Goal: Task Accomplishment & Management: Complete application form

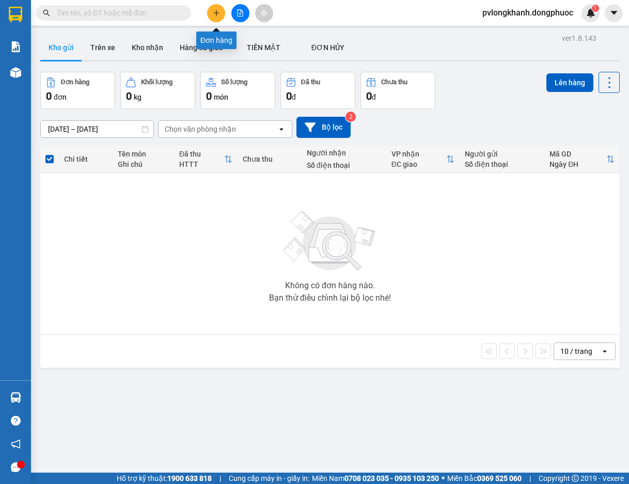
click at [214, 10] on icon "plus" at bounding box center [216, 12] width 7 height 7
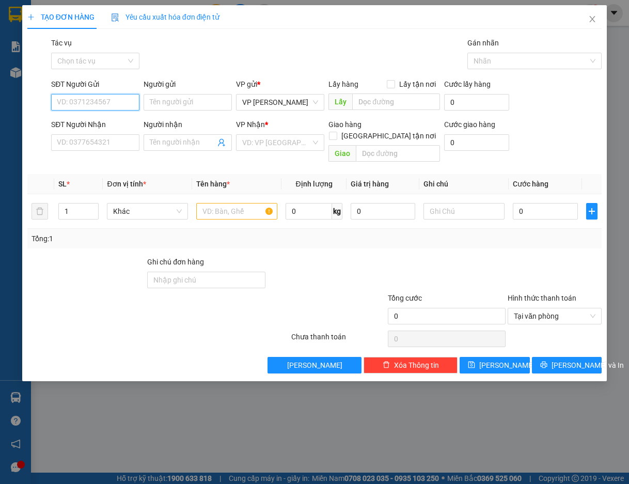
click at [83, 102] on input "SĐT Người Gửi" at bounding box center [95, 102] width 88 height 17
type input "0908141268"
click at [200, 103] on input "Người gửi" at bounding box center [188, 102] width 88 height 17
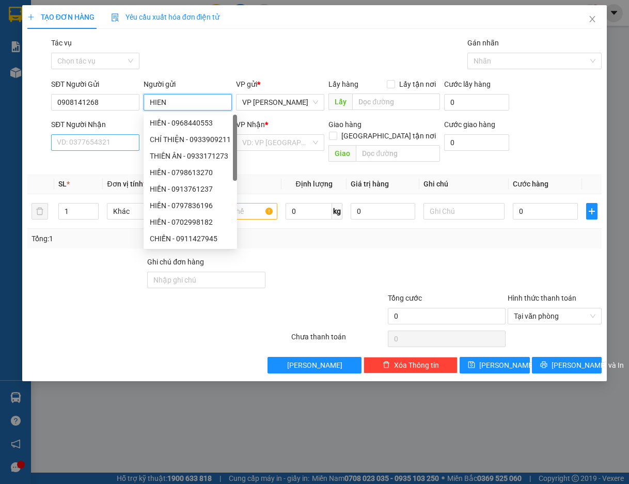
type input "HIEN"
click at [76, 142] on input "SĐT Người Nhận" at bounding box center [95, 142] width 88 height 17
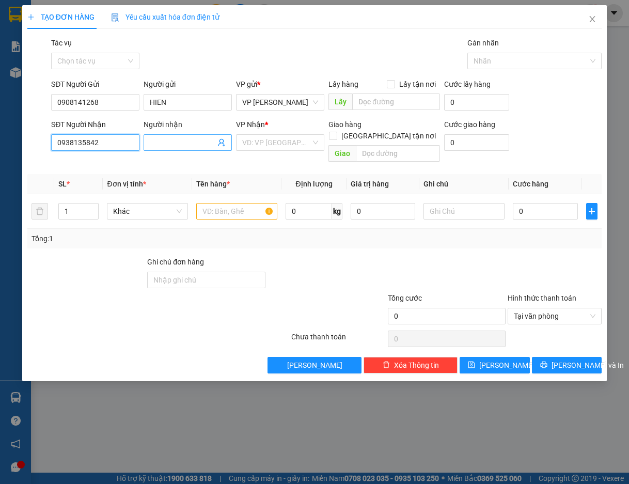
type input "0938135842"
click at [166, 143] on input "Người nhận" at bounding box center [183, 142] width 66 height 11
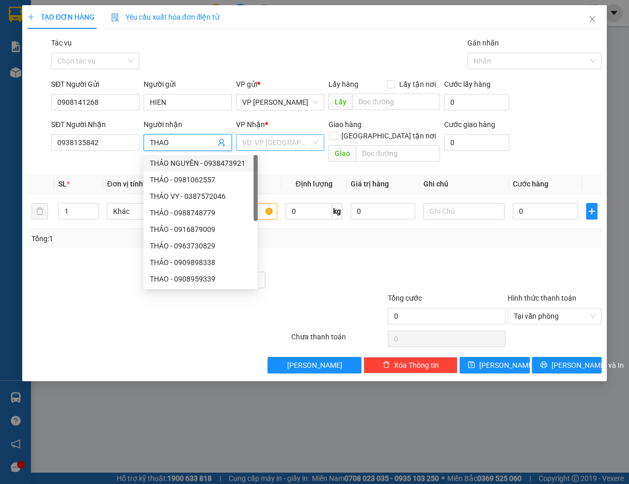
type input "THAO"
click at [265, 143] on input "search" at bounding box center [276, 142] width 69 height 15
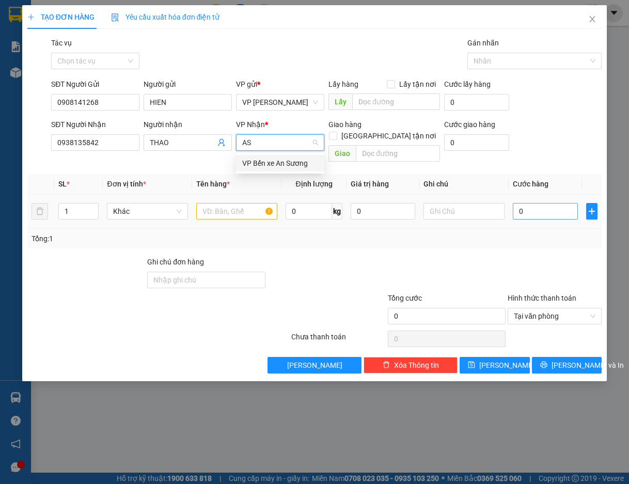
type input "AS"
click at [536, 203] on input "0" at bounding box center [545, 211] width 65 height 17
type input "2"
type input "25"
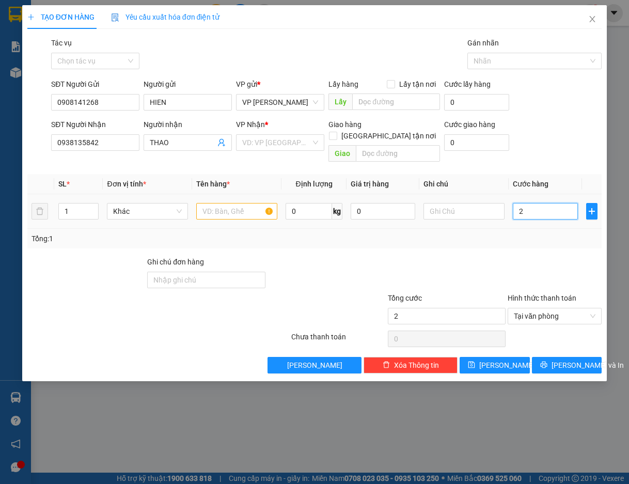
type input "25"
type input "25.000"
click at [479, 203] on input "text" at bounding box center [463, 211] width 81 height 17
type input "KDB"
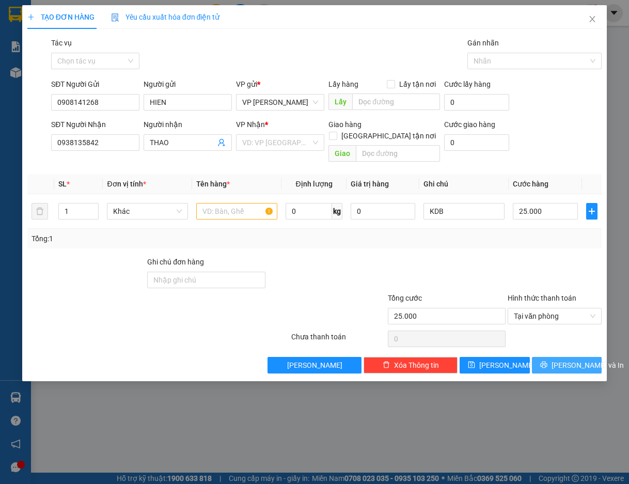
click at [570, 359] on span "[PERSON_NAME] và In" at bounding box center [588, 364] width 72 height 11
click at [266, 146] on input "search" at bounding box center [276, 142] width 69 height 15
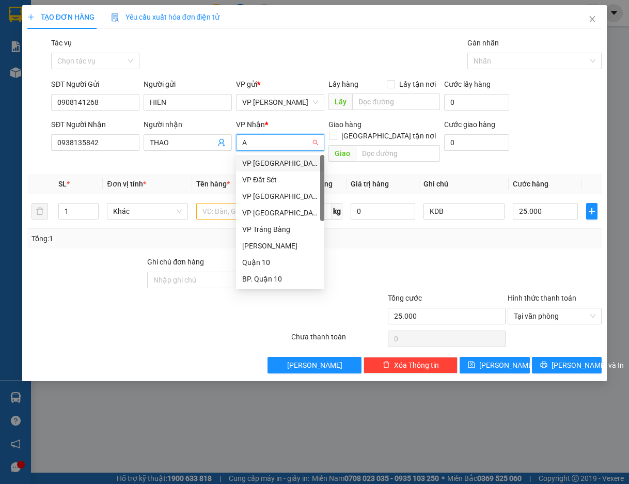
type input "AS"
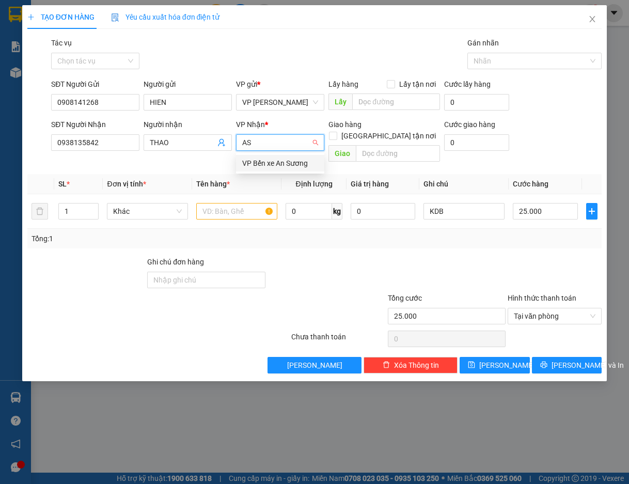
click at [270, 159] on div "VP Bến xe An Sương" at bounding box center [280, 163] width 76 height 11
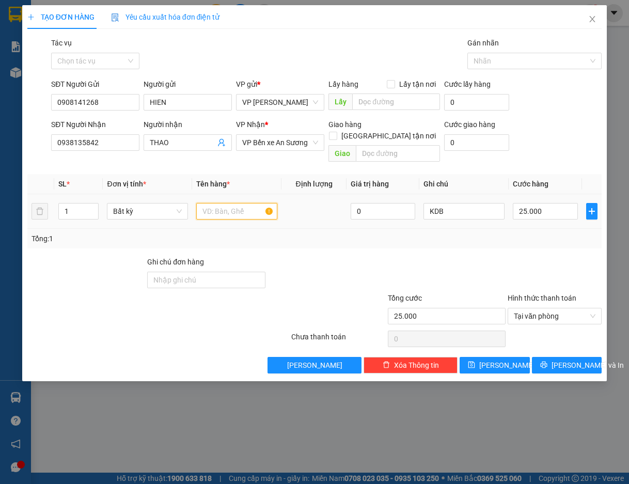
click at [227, 207] on input "text" at bounding box center [236, 211] width 81 height 17
click at [224, 203] on input "HOP NO DAM" at bounding box center [236, 211] width 81 height 17
type input "HOP BO DAM"
click at [573, 359] on span "[PERSON_NAME] và In" at bounding box center [588, 364] width 72 height 11
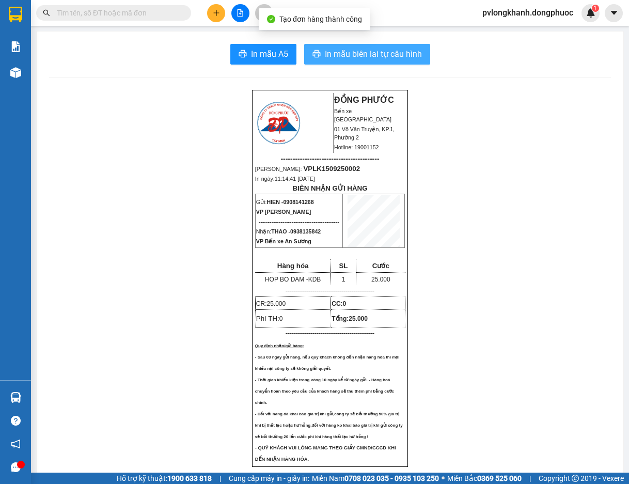
click at [367, 56] on span "In mẫu biên lai tự cấu hình" at bounding box center [373, 54] width 97 height 13
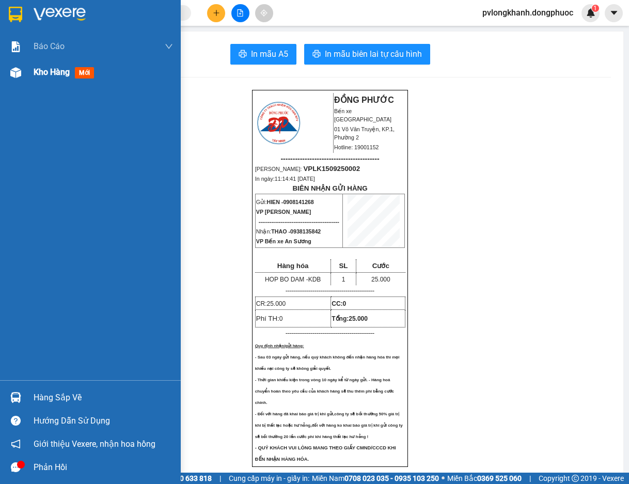
click at [61, 74] on span "Kho hàng" at bounding box center [52, 72] width 36 height 10
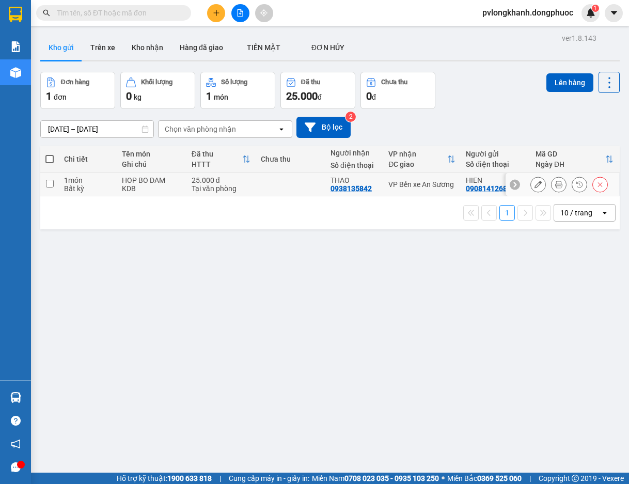
click at [72, 188] on div "Bất kỳ" at bounding box center [88, 188] width 48 height 8
checkbox input "true"
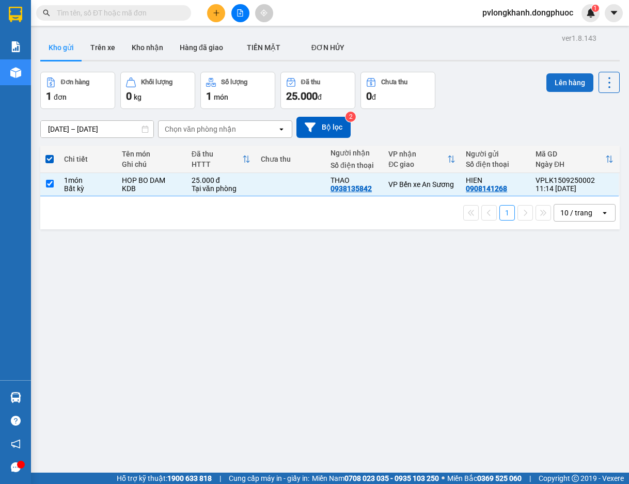
click at [553, 76] on button "Lên hàng" at bounding box center [569, 82] width 47 height 19
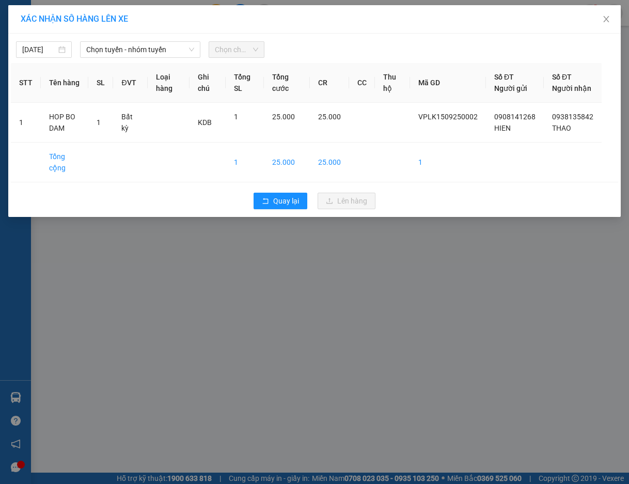
drag, startPoint x: 161, startPoint y: 44, endPoint x: 161, endPoint y: 59, distance: 15.0
click at [161, 49] on span "Chọn tuyến - nhóm tuyến" at bounding box center [139, 49] width 107 height 15
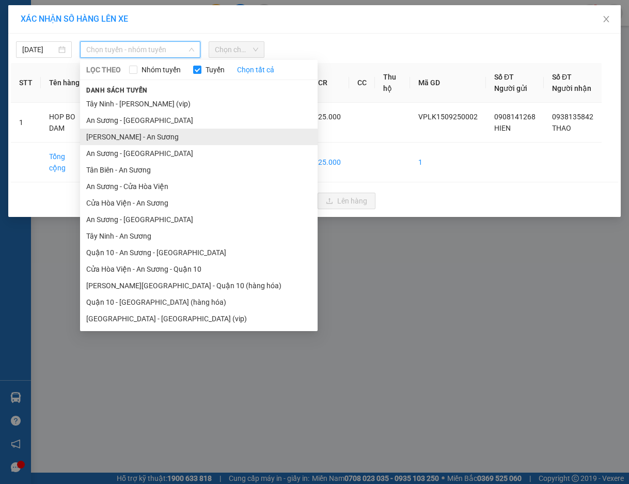
click at [153, 136] on li "[PERSON_NAME] - An Sương" at bounding box center [199, 137] width 238 height 17
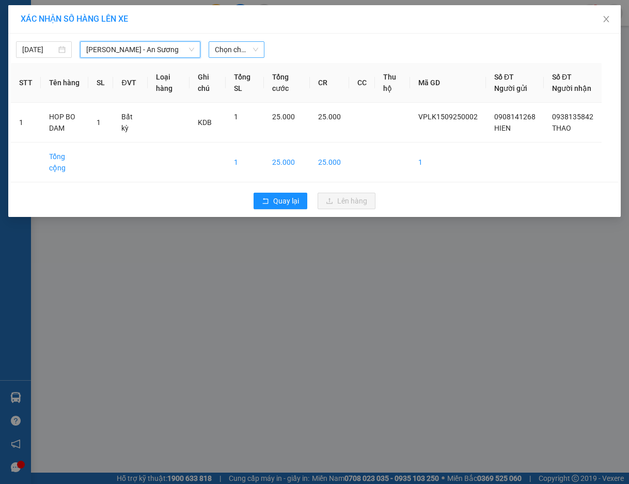
click at [234, 50] on span "Chọn chuyến" at bounding box center [236, 49] width 43 height 15
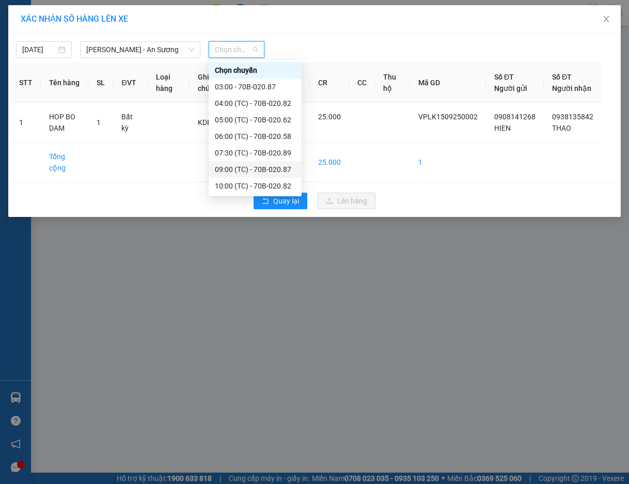
scroll to position [69, 0]
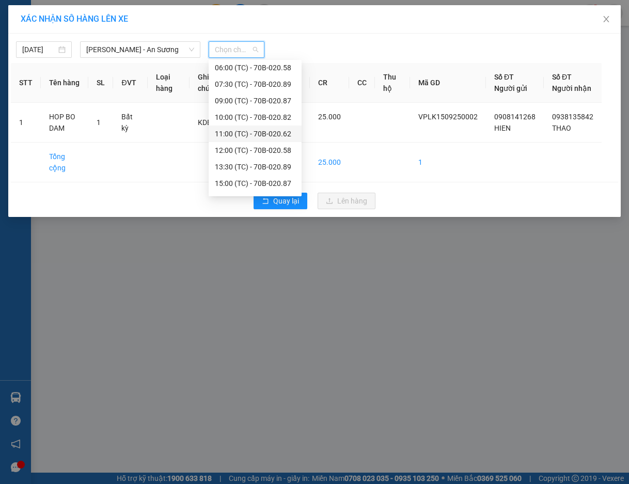
click at [280, 128] on div "11:00 (TC) - 70B-020.62" at bounding box center [255, 133] width 81 height 11
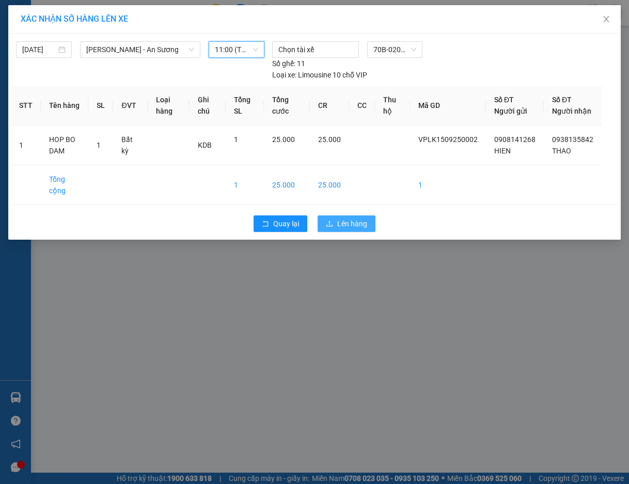
click at [353, 224] on span "Lên hàng" at bounding box center [352, 223] width 30 height 11
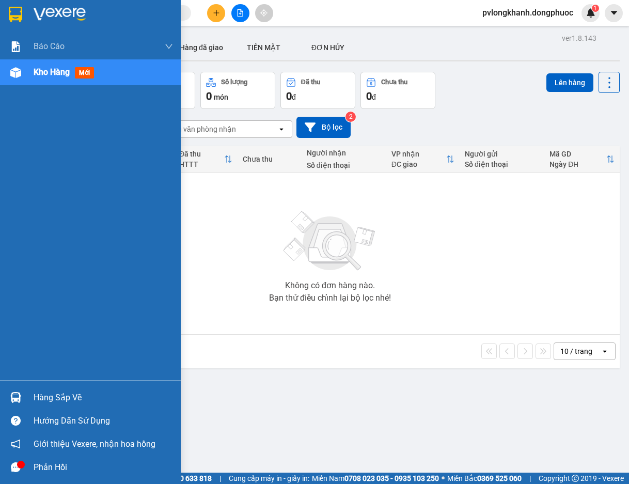
click at [70, 397] on div "Hàng sắp về" at bounding box center [103, 397] width 139 height 15
